Goal: Find specific page/section: Find specific page/section

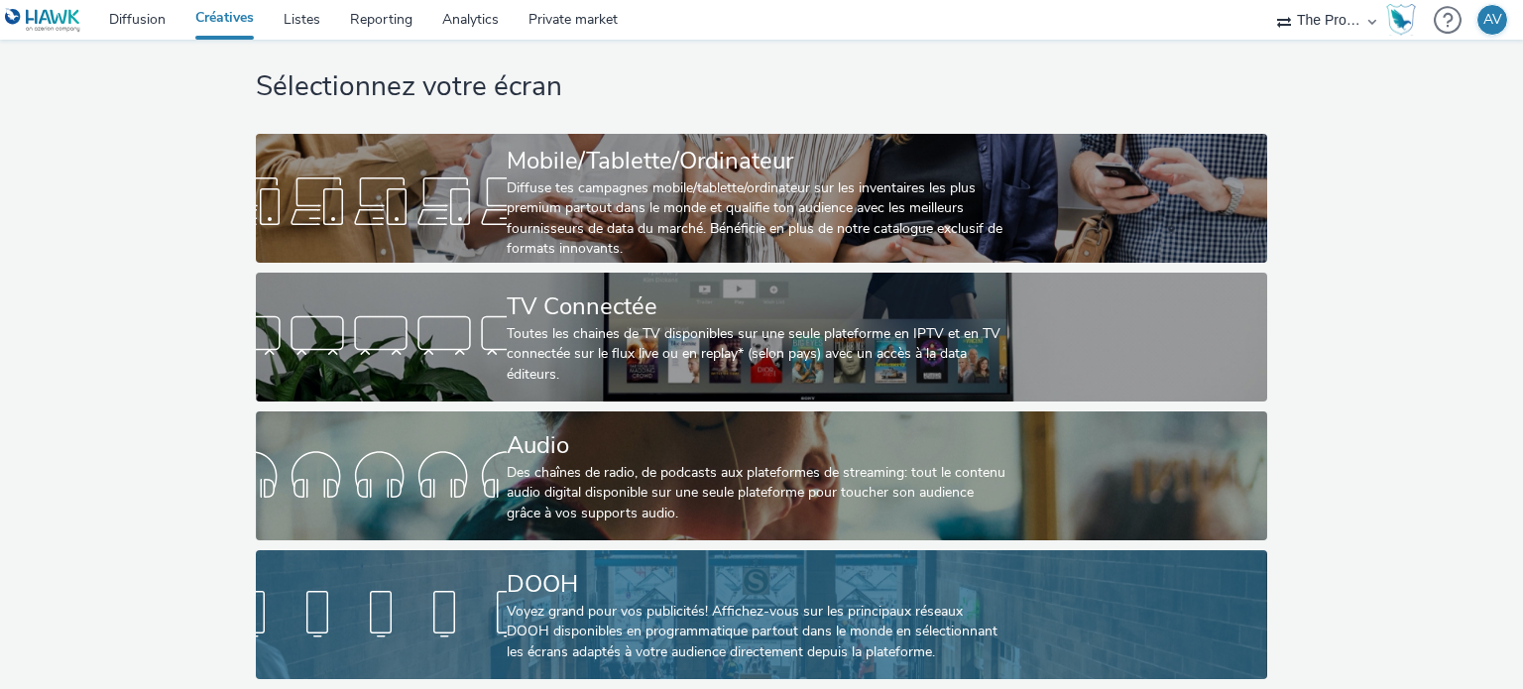
scroll to position [41, 0]
click at [643, 550] on div "DOOH Voyez grand pour vos publicités! Affichez-vous sur les principaux réseaux …" at bounding box center [758, 614] width 502 height 129
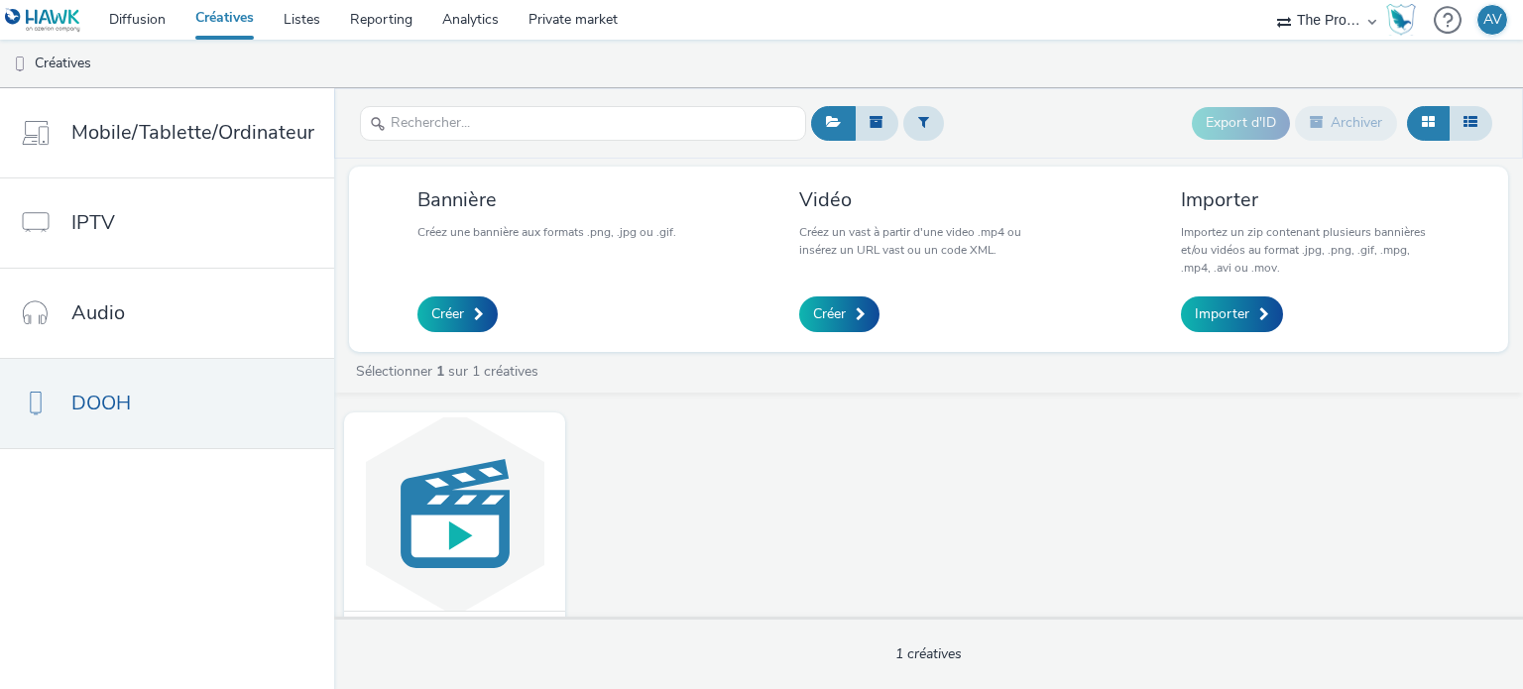
scroll to position [87, 0]
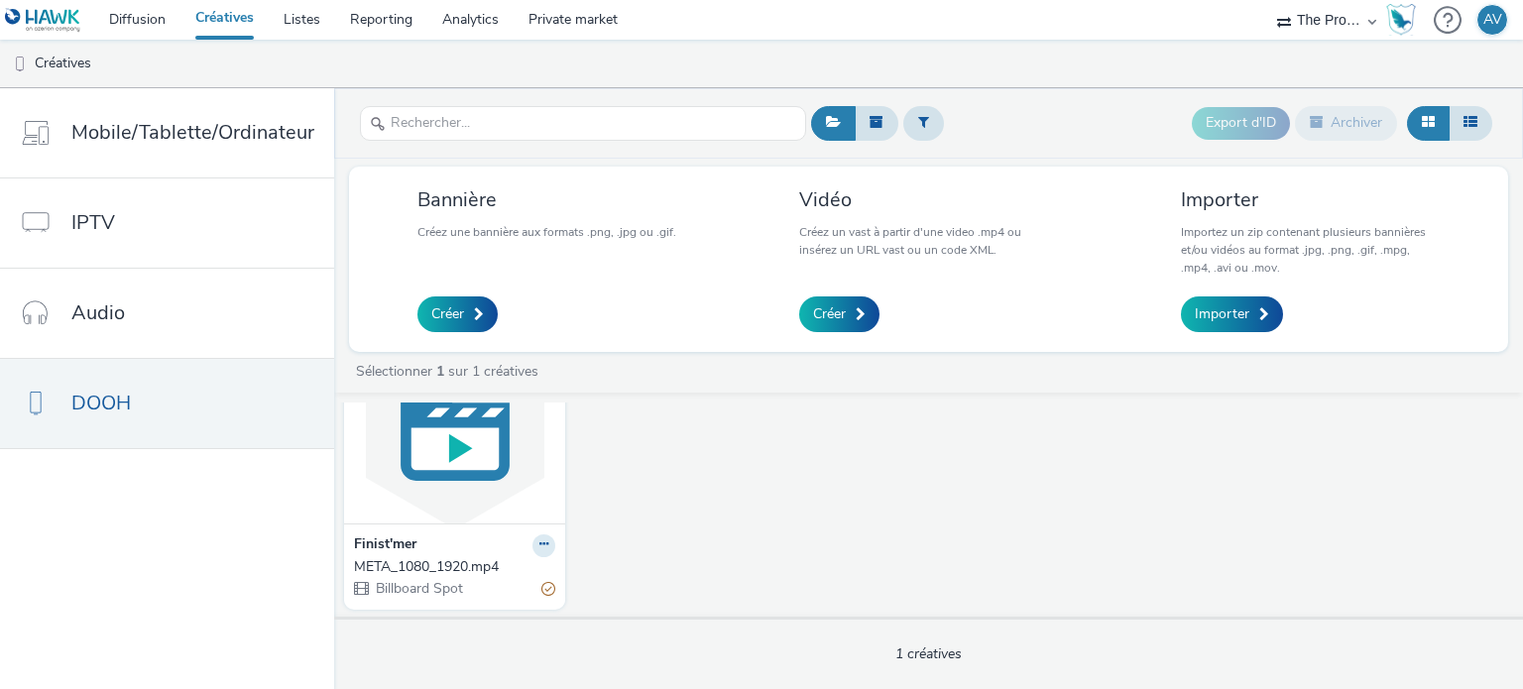
click at [441, 458] on img at bounding box center [454, 426] width 211 height 193
